Goal: Navigation & Orientation: Find specific page/section

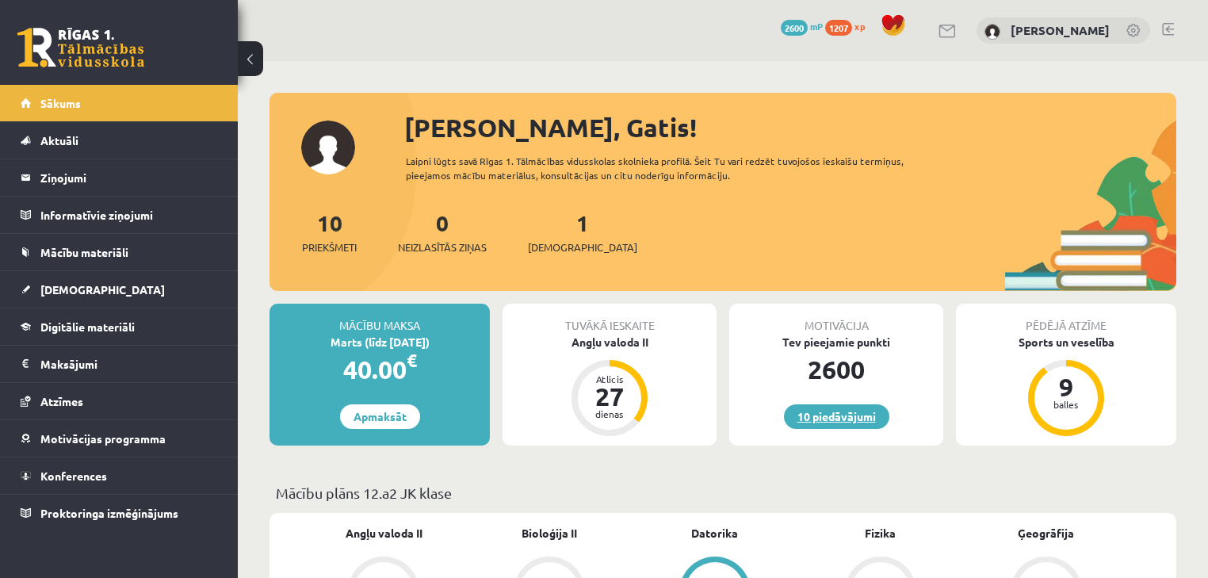
click at [805, 408] on link "10 piedāvājumi" at bounding box center [836, 416] width 105 height 25
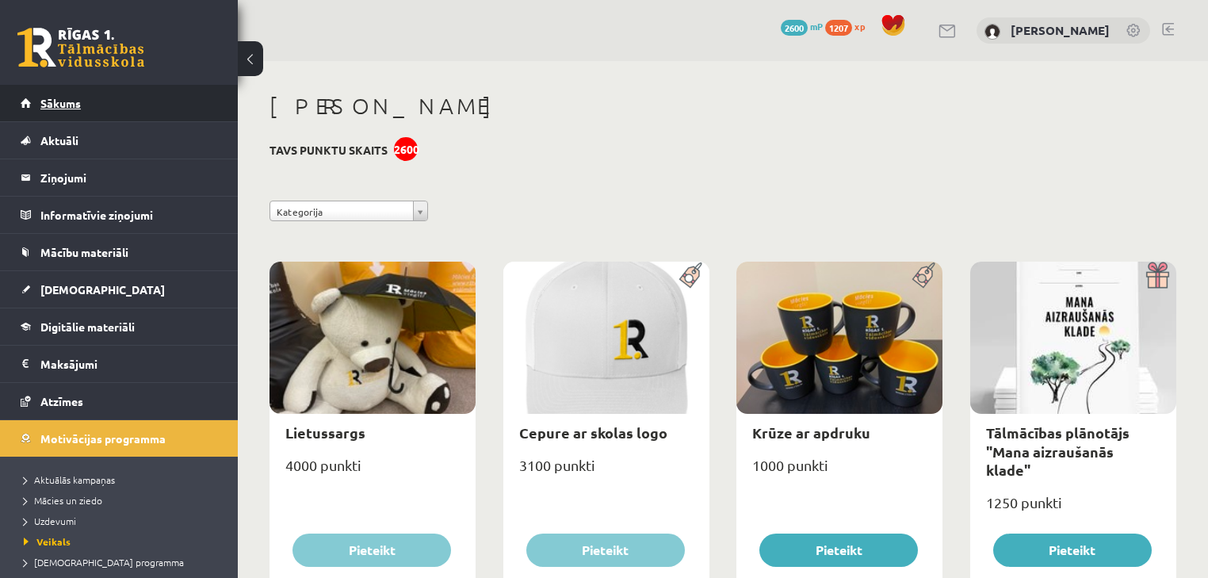
click at [106, 90] on link "Sākums" at bounding box center [119, 103] width 197 height 36
